Goal: Check status: Check status

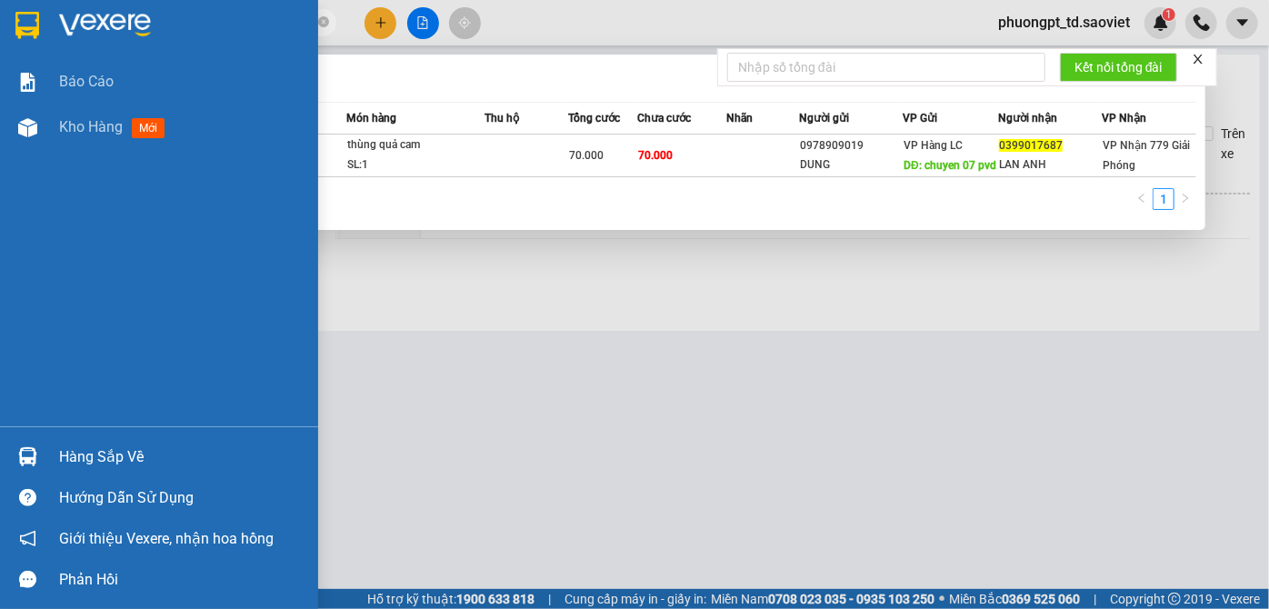
click at [28, 43] on section "Kết quả tìm kiếm ( 1 ) Bộ lọc Mã ĐH Trạng thái Món hàng Thu hộ Tổng cước Chưa c…" at bounding box center [634, 304] width 1269 height 609
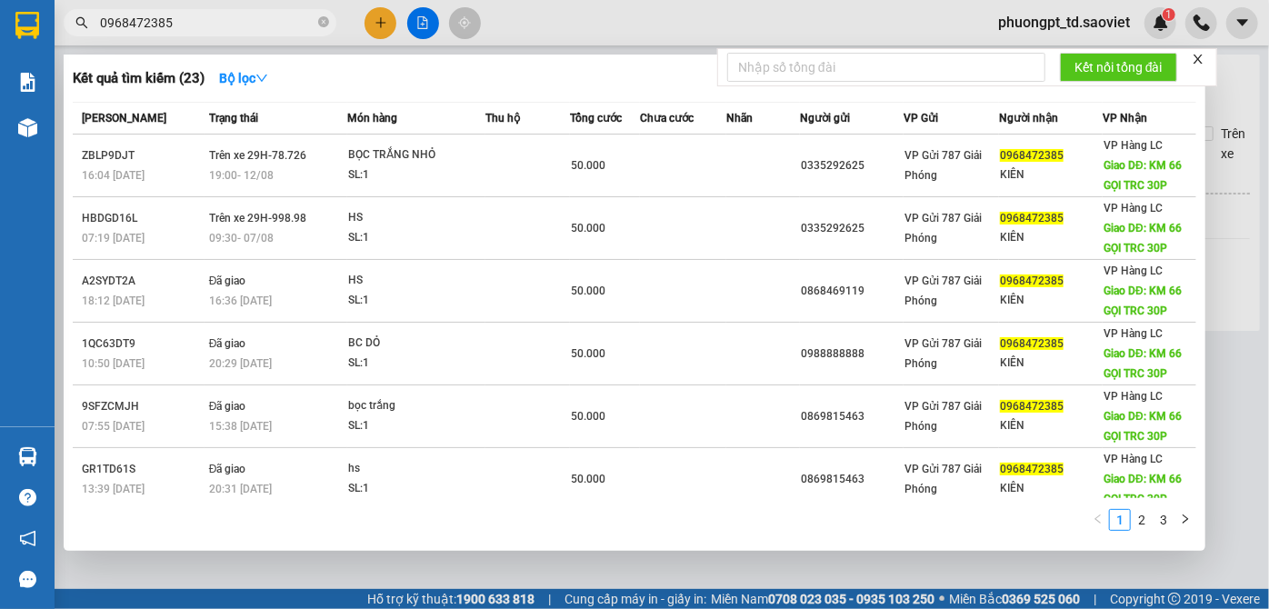
type input "0968472385"
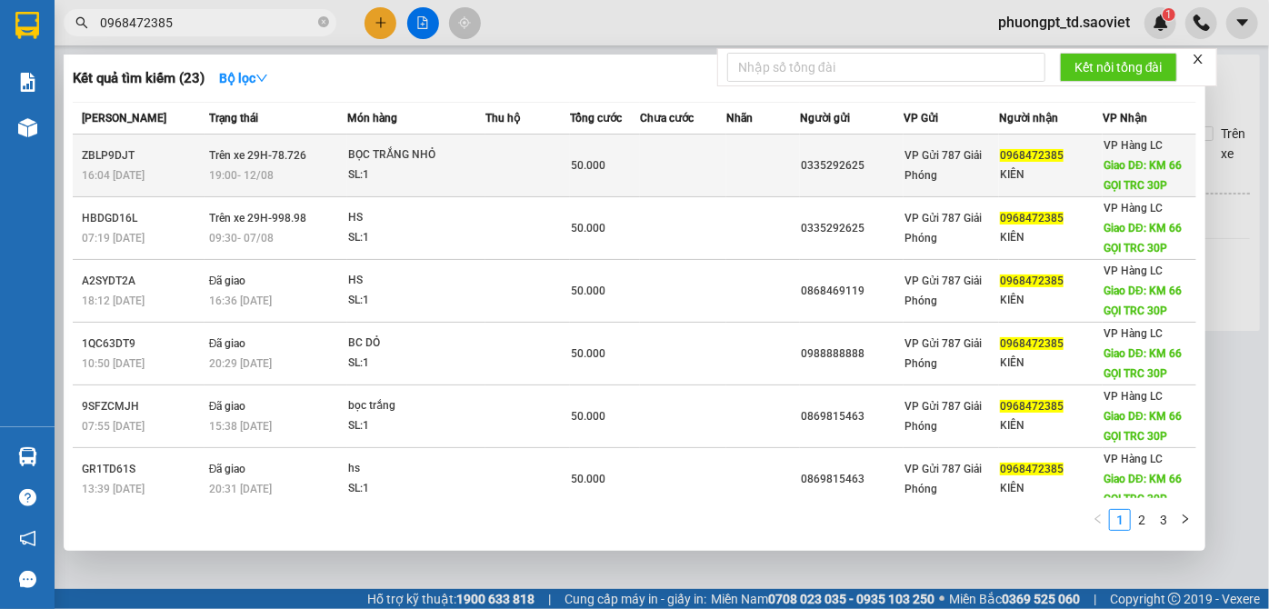
click at [474, 164] on div "BỌC TRẮNG NHỎ" at bounding box center [416, 155] width 136 height 20
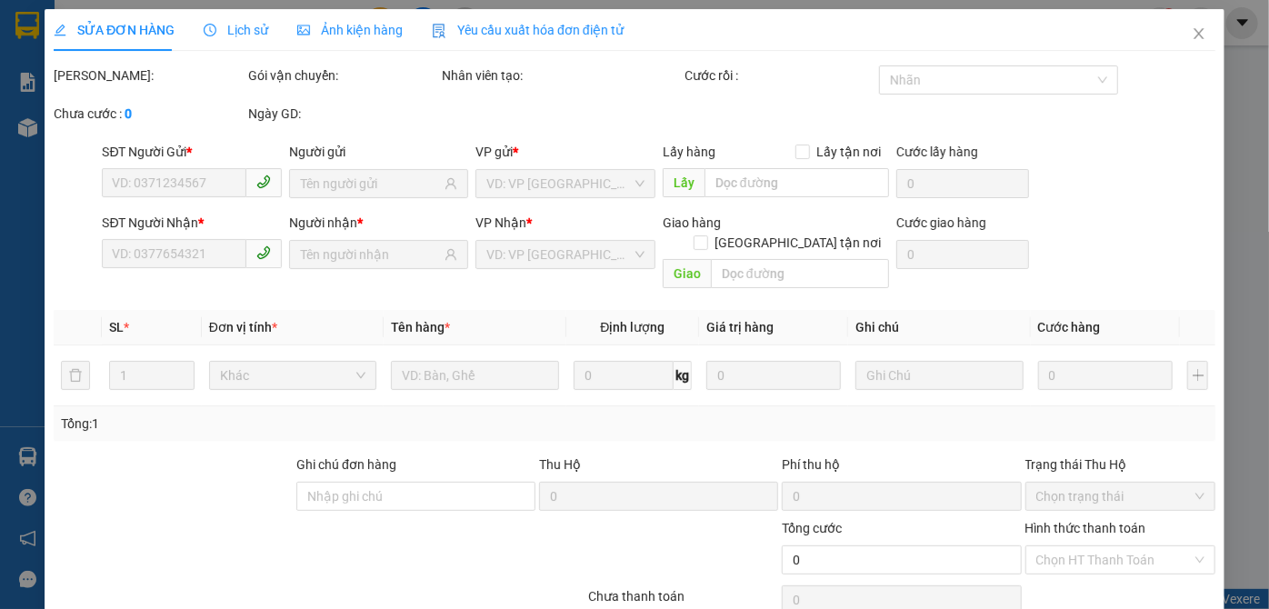
type input "0335292625"
type input "0968472385"
type input "KIÊN"
type input "KM 66 GỌI TRC 30P"
type input "50.000"
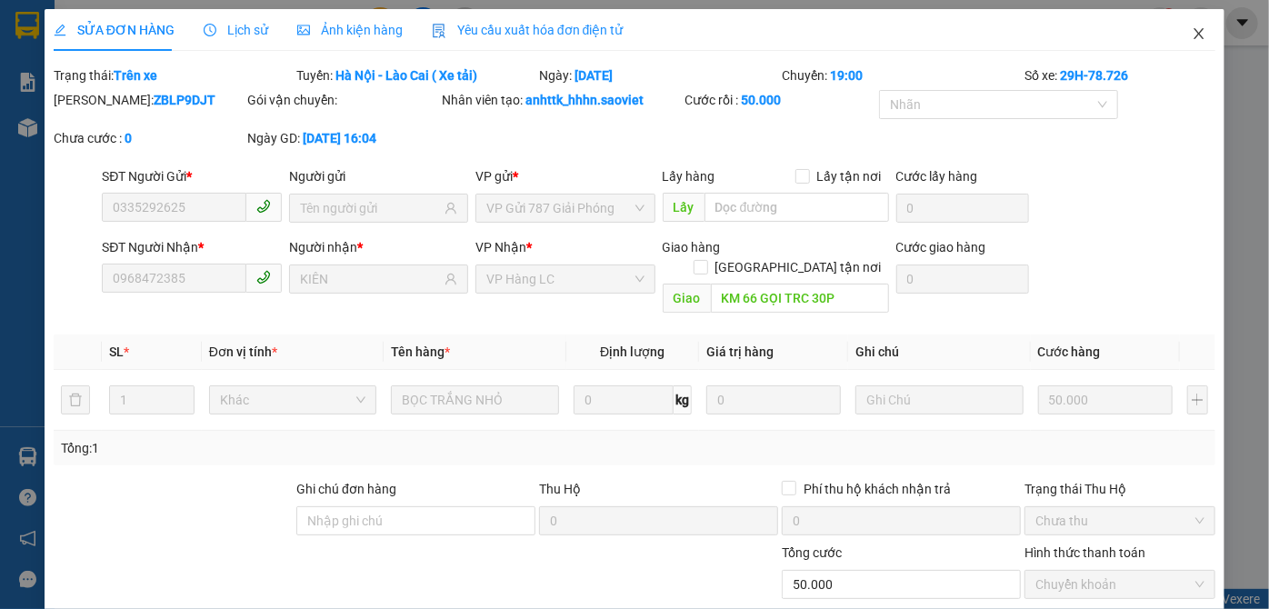
click at [1193, 34] on icon "close" at bounding box center [1199, 33] width 15 height 15
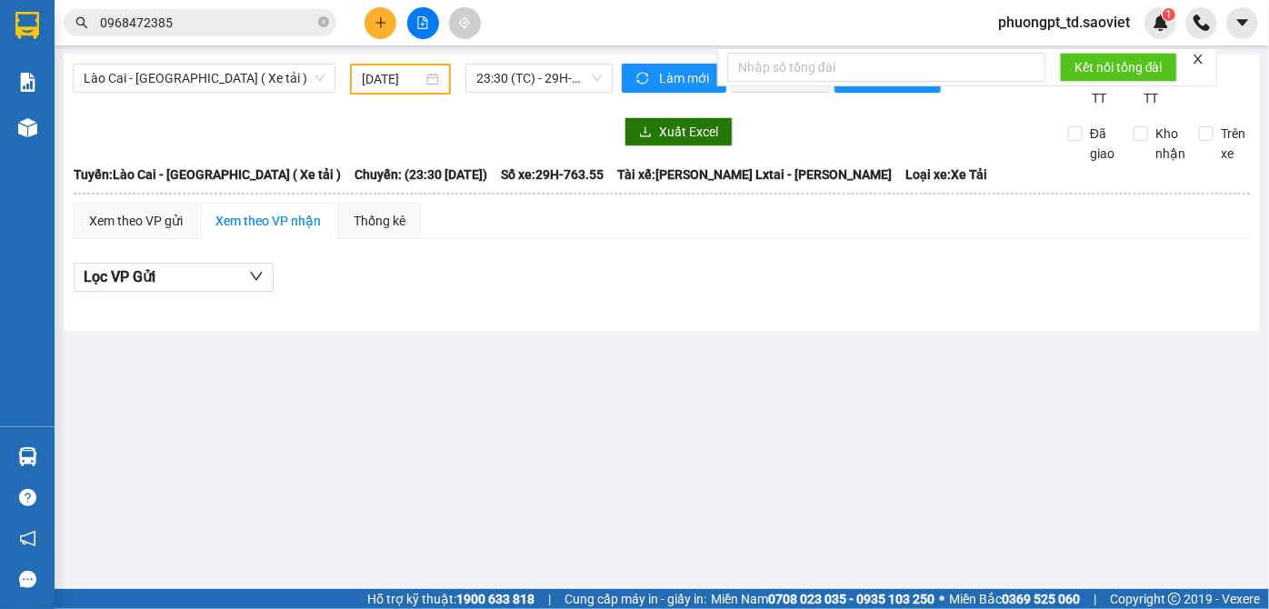
click at [192, 27] on input "0968472385" at bounding box center [207, 23] width 215 height 20
